Goal: Task Accomplishment & Management: Complete application form

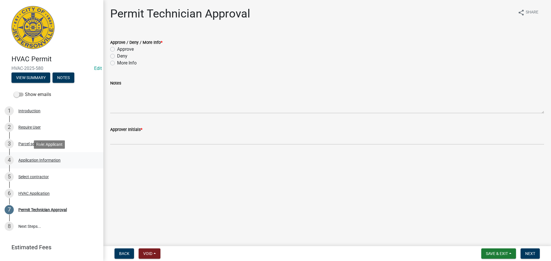
click at [47, 159] on div "Application Information" at bounding box center [39, 160] width 42 height 4
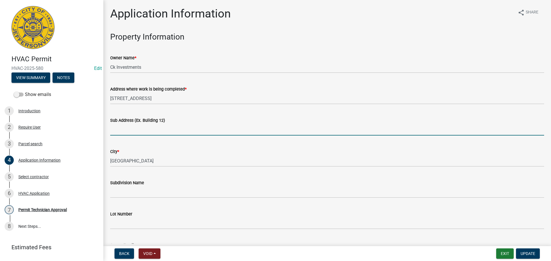
click at [159, 127] on input "Sub Address (Ex. Building 12)" at bounding box center [327, 130] width 434 height 12
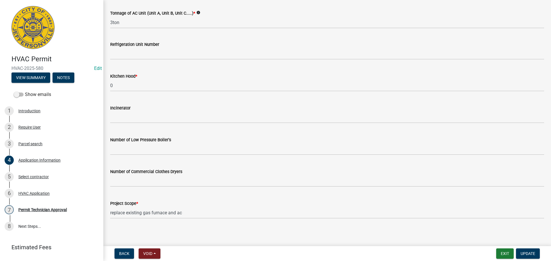
scroll to position [386, 0]
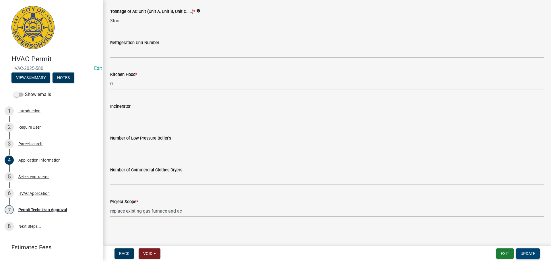
type input "[STREET_ADDRESS]"
click at [527, 254] on span "Update" at bounding box center [527, 253] width 15 height 5
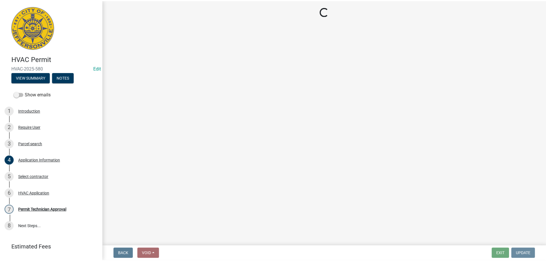
scroll to position [0, 0]
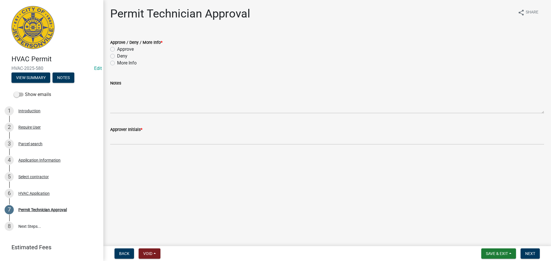
drag, startPoint x: 123, startPoint y: 48, endPoint x: 121, endPoint y: 51, distance: 3.7
click at [123, 48] on label "Approve" at bounding box center [125, 49] width 17 height 7
click at [121, 48] on input "Approve" at bounding box center [119, 48] width 4 height 4
radio input "true"
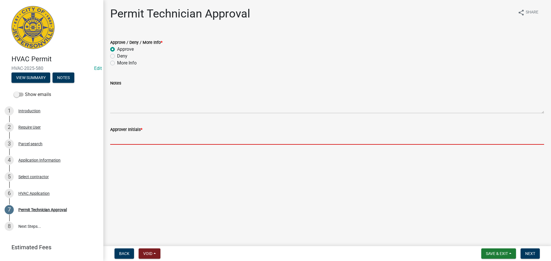
click at [152, 137] on input "Approver Initials *" at bounding box center [327, 139] width 434 height 12
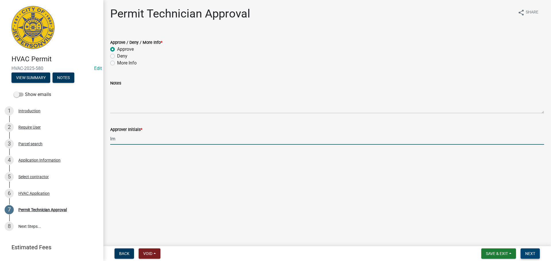
type input "lm"
click at [532, 254] on span "Next" at bounding box center [530, 253] width 10 height 5
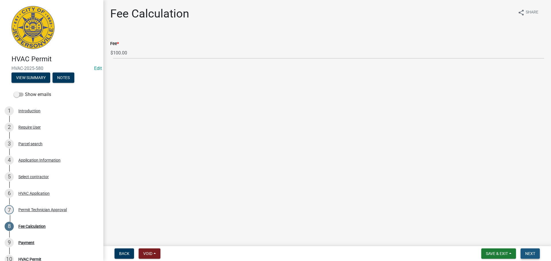
click at [526, 251] on span "Next" at bounding box center [530, 253] width 10 height 5
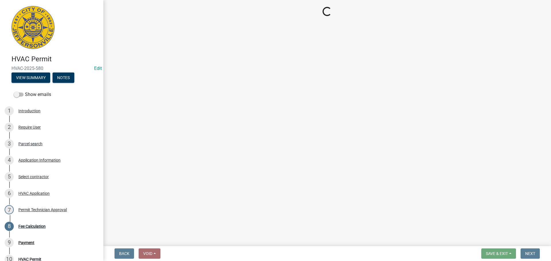
select select "3: 3"
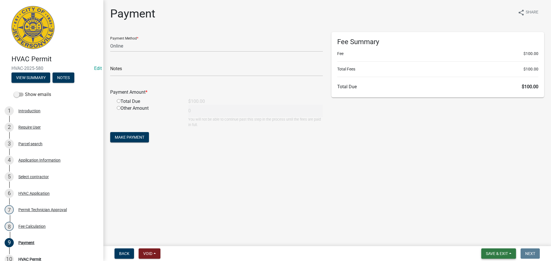
click at [506, 253] on span "Save & Exit" at bounding box center [496, 253] width 22 height 5
click at [503, 243] on button "Save & Exit" at bounding box center [493, 239] width 46 height 14
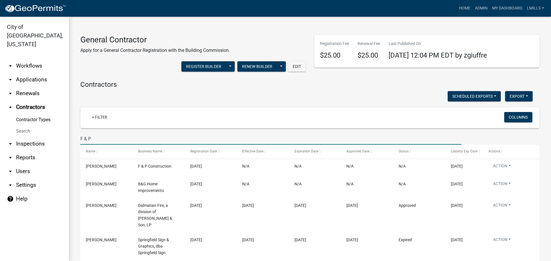
click at [18, 73] on link "arrow_drop_down Applications" at bounding box center [34, 80] width 69 height 14
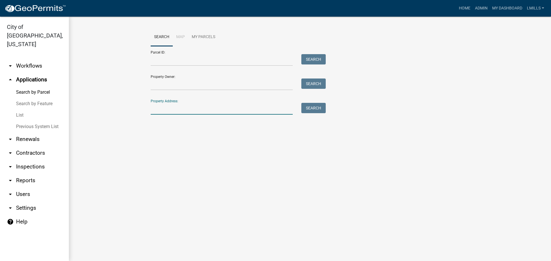
click at [189, 108] on input "Property Address:" at bounding box center [222, 109] width 142 height 12
click at [19, 110] on link "List" at bounding box center [34, 115] width 69 height 11
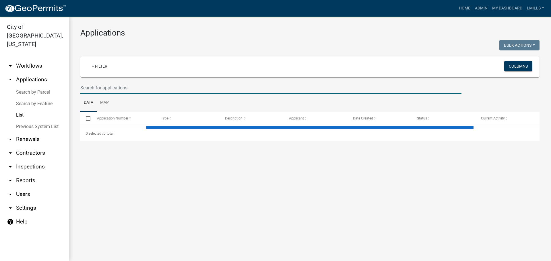
click at [147, 86] on input "text" at bounding box center [270, 88] width 381 height 12
select select "3: 100"
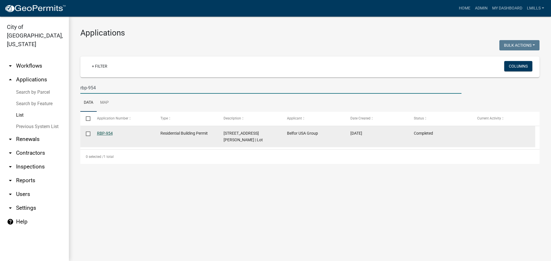
type input "rbp-954"
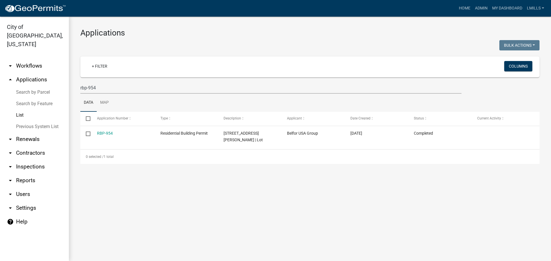
click at [31, 146] on link "arrow_drop_down Contractors" at bounding box center [34, 153] width 69 height 14
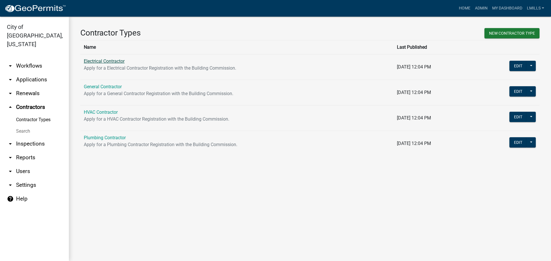
click at [114, 60] on link "Electrical Contractor" at bounding box center [104, 60] width 41 height 5
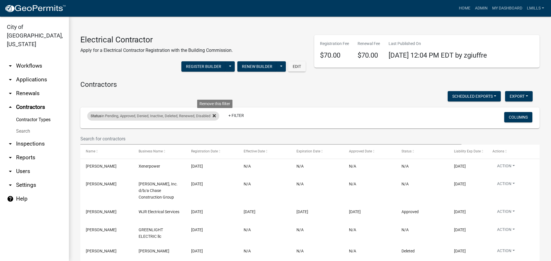
click at [216, 115] on icon at bounding box center [213, 115] width 3 height 3
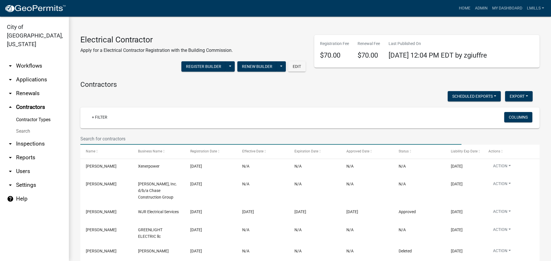
click at [148, 139] on input "text" at bounding box center [270, 139] width 381 height 12
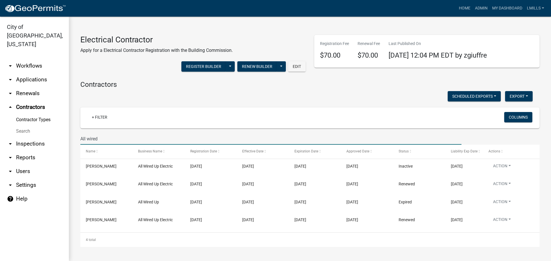
type input "All wired"
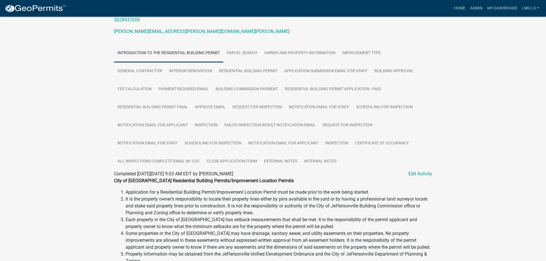
scroll to position [86, 0]
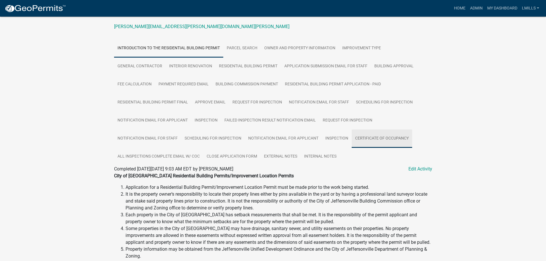
click at [376, 141] on link "Certificate of Occupancy" at bounding box center [382, 139] width 61 height 18
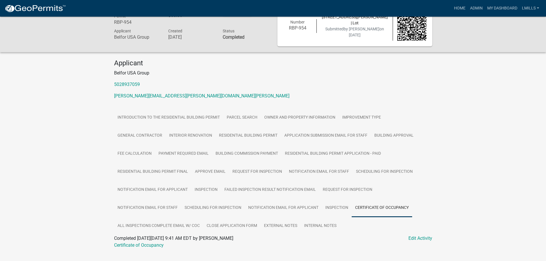
scroll to position [28, 0]
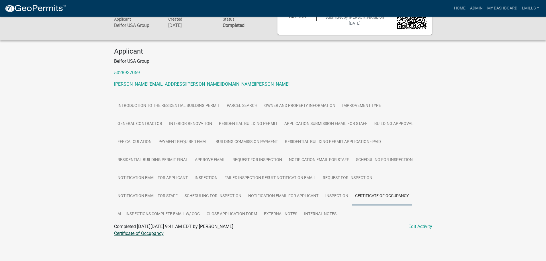
click at [142, 235] on link "Certificate of Occupancy" at bounding box center [139, 233] width 50 height 5
click at [346, 197] on link "Inspection" at bounding box center [337, 196] width 30 height 18
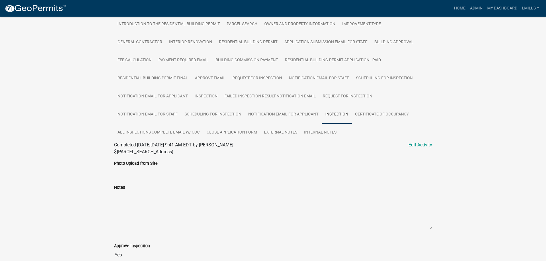
scroll to position [108, 0]
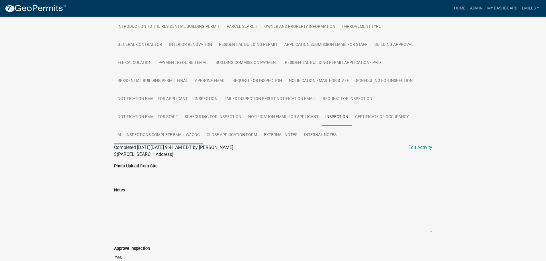
click at [182, 137] on link "All Inspections Complete Email W/ COC" at bounding box center [158, 135] width 89 height 18
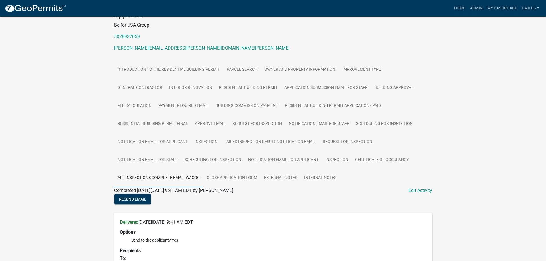
scroll to position [60, 0]
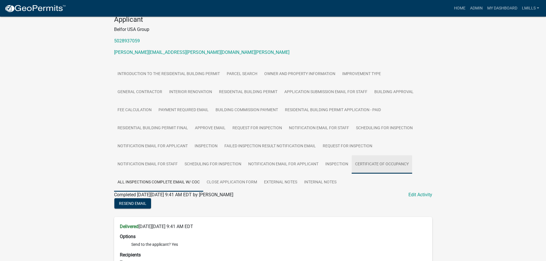
click at [363, 165] on link "Certificate of Occupancy" at bounding box center [382, 164] width 61 height 18
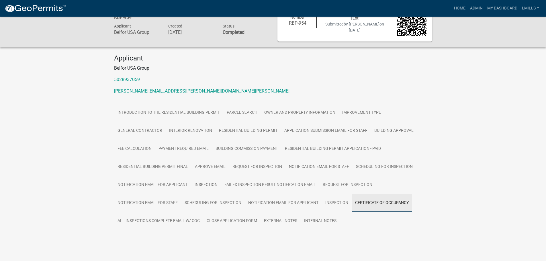
scroll to position [28, 0]
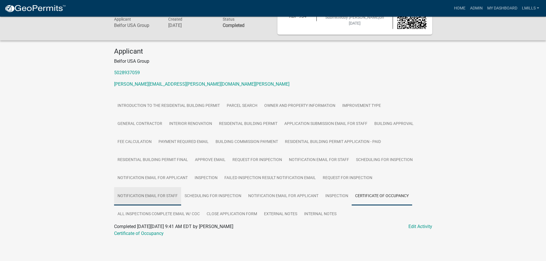
click at [166, 198] on link "Notification Email for Staff" at bounding box center [147, 196] width 67 height 18
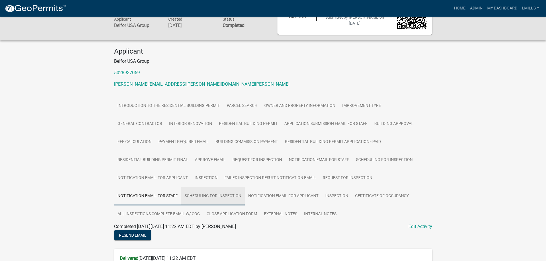
click at [214, 198] on link "Scheduling for Inspection" at bounding box center [213, 196] width 64 height 18
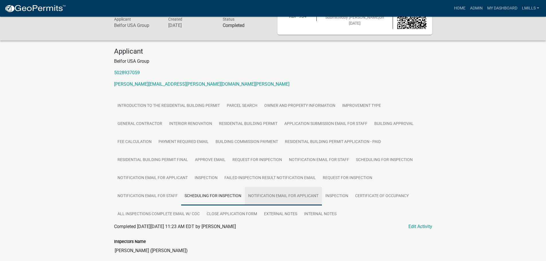
click at [269, 196] on link "Notification Email for Applicant" at bounding box center [283, 196] width 77 height 18
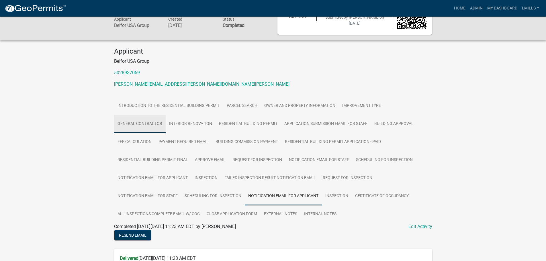
click at [158, 124] on link "General Contractor" at bounding box center [140, 124] width 52 height 18
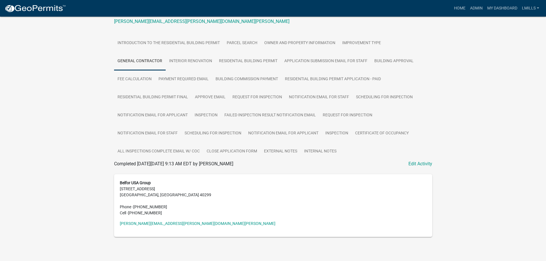
scroll to position [0, 0]
